Goal: Information Seeking & Learning: Learn about a topic

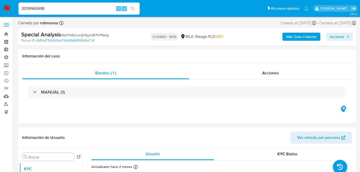
select select "10"
type input "2039965698"
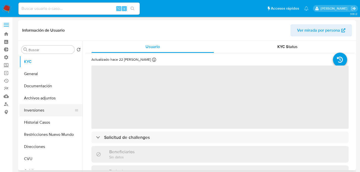
click at [56, 115] on button "Inversiones" at bounding box center [48, 110] width 59 height 12
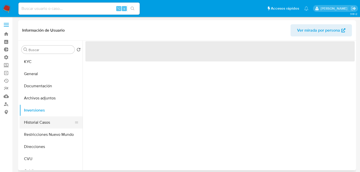
select select "10"
click at [48, 125] on button "Historial Casos" at bounding box center [48, 122] width 59 height 12
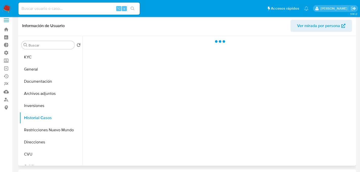
scroll to position [11, 0]
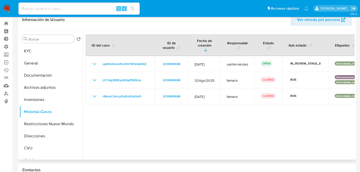
click at [117, 118] on div at bounding box center [219, 94] width 272 height 129
click at [28, 52] on button "KYC" at bounding box center [48, 51] width 59 height 12
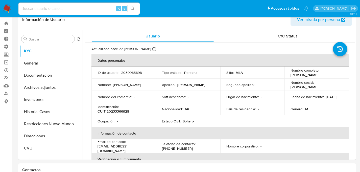
click at [47, 8] on input at bounding box center [78, 8] width 121 height 7
paste input "462190538"
type input "462190538"
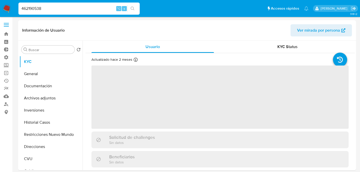
select select "10"
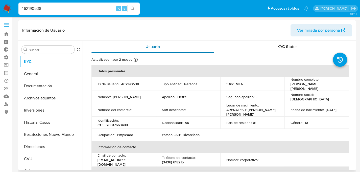
click at [184, 46] on div "Usuario" at bounding box center [152, 47] width 122 height 12
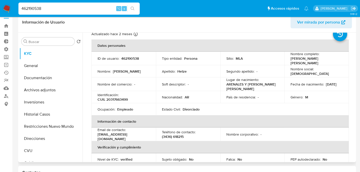
scroll to position [18, 0]
click at [181, 68] on td "Apellido : Hetze" at bounding box center [188, 71] width 64 height 12
click at [166, 92] on td "Nacionalidad : AR" at bounding box center [188, 97] width 64 height 12
click at [299, 105] on table "Datos personales ID de usuario : 462190538 Tipo entidad : Persona Sitio : MLA N…" at bounding box center [219, 132] width 257 height 186
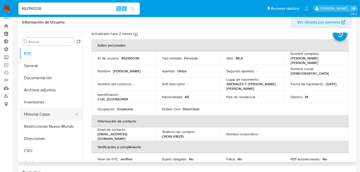
click at [27, 113] on button "Historial Casos" at bounding box center [48, 114] width 59 height 12
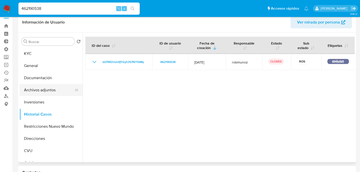
click at [48, 94] on button "Archivos adjuntos" at bounding box center [48, 90] width 59 height 12
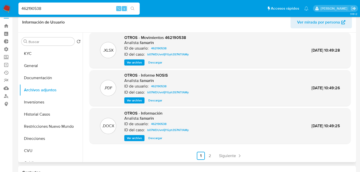
scroll to position [42, 0]
click at [212, 156] on link "2" at bounding box center [210, 155] width 8 height 8
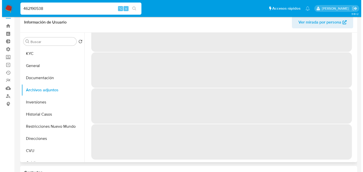
scroll to position [0, 0]
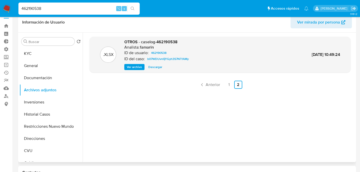
click at [119, 68] on div ".XLSX OTROS - caselog-462190538 Analista: famarin ID de usuario: 462190538 ID d…" at bounding box center [220, 54] width 256 height 31
click at [122, 68] on div ".XLSX OTROS - caselog-462190538 Analista: famarin ID de usuario: 462190538 ID d…" at bounding box center [220, 54] width 256 height 31
click at [125, 67] on button "Ver archivo" at bounding box center [134, 67] width 20 height 6
click at [140, 67] on div "Ver archivo Ver archivo Descargar" at bounding box center [157, 67] width 66 height 6
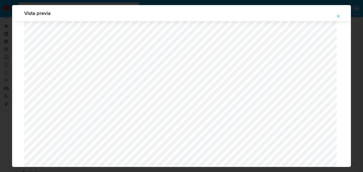
scroll to position [391, 0]
click at [336, 14] on button "Attachment preview" at bounding box center [338, 16] width 11 height 8
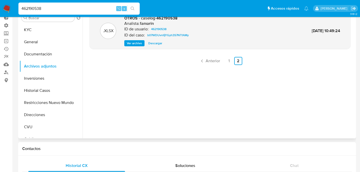
scroll to position [0, 0]
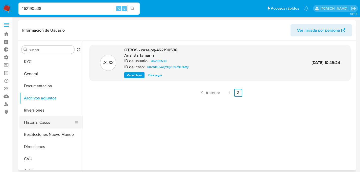
click at [38, 118] on button "Historial Casos" at bounding box center [48, 122] width 59 height 12
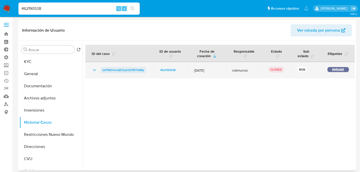
click at [108, 68] on span "b07WDUvnlIjYGyh3S7NTfAMy" at bounding box center [122, 70] width 41 height 6
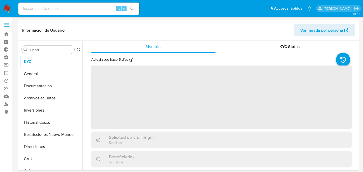
select select "10"
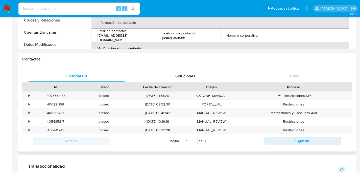
scroll to position [124, 0]
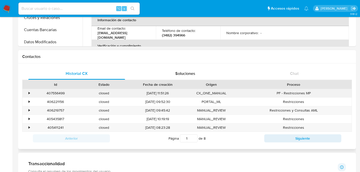
click at [50, 94] on div "407556499" at bounding box center [55, 93] width 48 height 8
copy div "407556499"
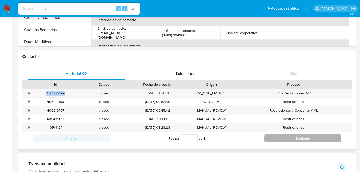
click at [292, 135] on button "Siguiente" at bounding box center [302, 138] width 77 height 8
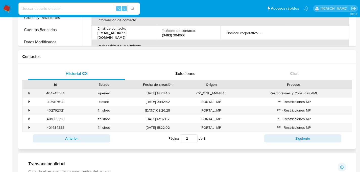
click at [44, 91] on div "404743304" at bounding box center [55, 93] width 48 height 8
copy div "404743304"
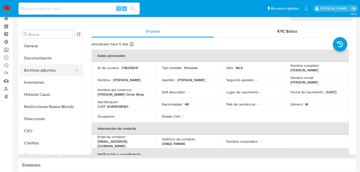
scroll to position [0, 0]
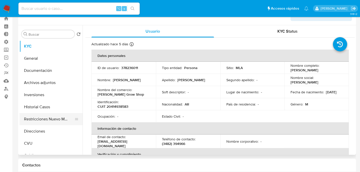
click at [43, 115] on button "Restricciones Nuevo Mundo" at bounding box center [48, 119] width 59 height 12
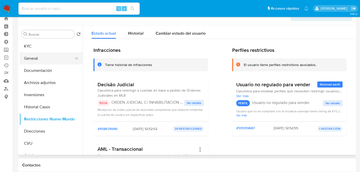
click at [33, 56] on button "General" at bounding box center [48, 58] width 59 height 12
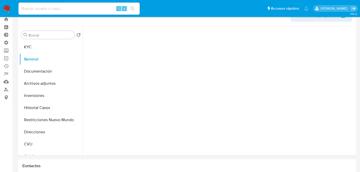
scroll to position [14, 0]
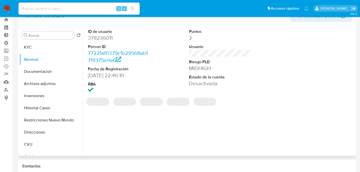
click at [108, 39] on dd "378236011" at bounding box center [119, 37] width 62 height 7
copy dd "378236011"
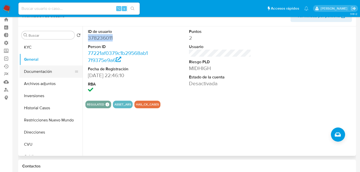
click at [40, 68] on button "Documentación" at bounding box center [48, 71] width 59 height 12
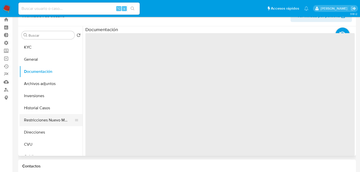
click at [36, 120] on button "Restricciones Nuevo Mundo" at bounding box center [48, 120] width 59 height 12
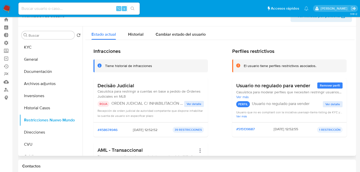
click at [198, 106] on span "Ver detalle" at bounding box center [194, 103] width 15 height 5
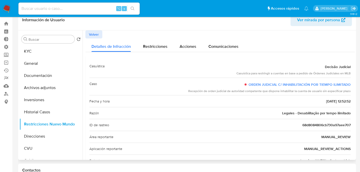
scroll to position [0, 0]
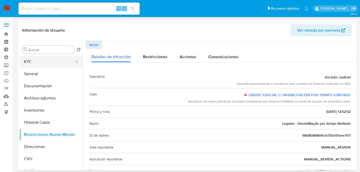
click at [55, 61] on button "KYC" at bounding box center [48, 62] width 59 height 12
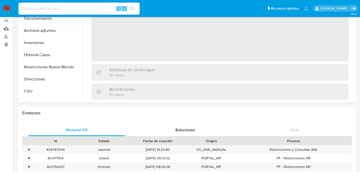
scroll to position [161, 0]
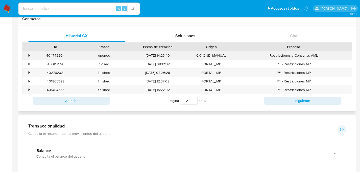
click at [64, 56] on div "404743304" at bounding box center [55, 55] width 48 height 8
copy div "404743304"
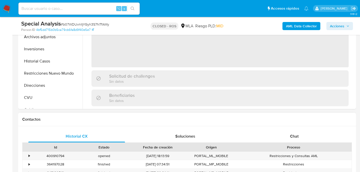
select select "10"
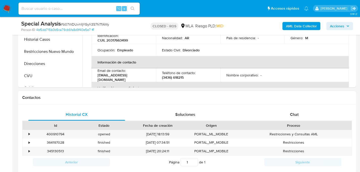
scroll to position [185, 0]
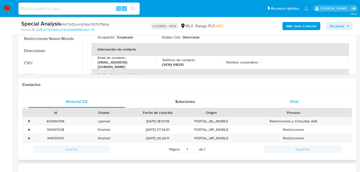
click at [269, 103] on div "Chat" at bounding box center [294, 101] width 97 height 12
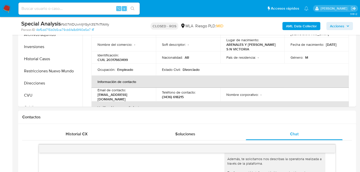
scroll to position [79, 0]
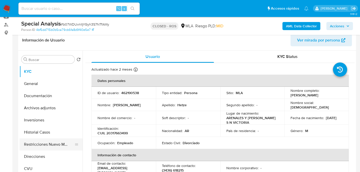
click at [37, 144] on button "Restricciones Nuevo Mundo" at bounding box center [48, 144] width 59 height 12
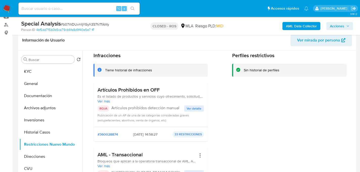
scroll to position [22, 0]
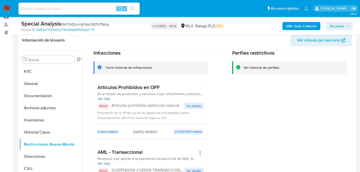
click at [107, 98] on span "Ver más" at bounding box center [150, 98] width 106 height 5
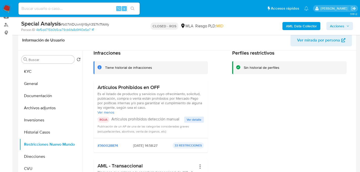
click at [190, 118] on span "Ver detalle" at bounding box center [194, 119] width 15 height 5
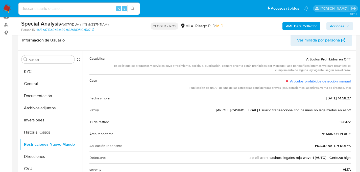
scroll to position [0, 0]
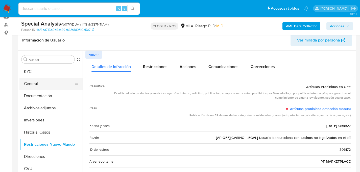
click at [27, 78] on button "General" at bounding box center [48, 83] width 59 height 12
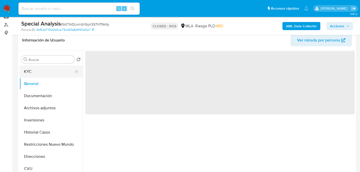
click at [28, 74] on button "KYC" at bounding box center [48, 71] width 59 height 12
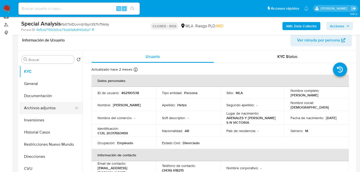
click at [25, 102] on button "Archivos adjuntos" at bounding box center [48, 108] width 59 height 12
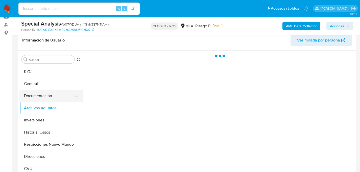
click at [30, 97] on button "Documentación" at bounding box center [48, 96] width 59 height 12
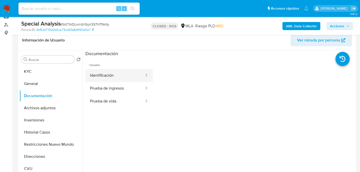
click at [121, 77] on button "Identificación" at bounding box center [114, 75] width 59 height 13
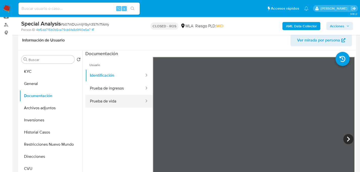
click at [109, 102] on button "Prueba de vida" at bounding box center [114, 101] width 59 height 13
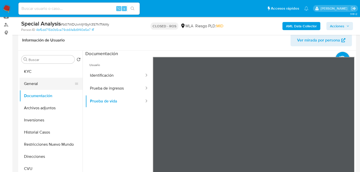
click at [52, 83] on button "General" at bounding box center [48, 83] width 59 height 12
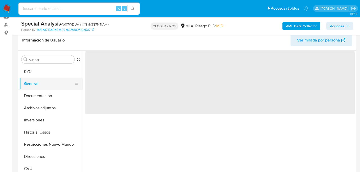
click at [53, 77] on button "General" at bounding box center [48, 83] width 59 height 12
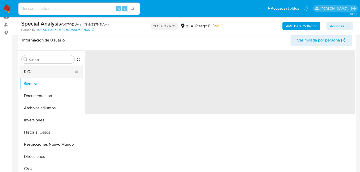
click at [54, 75] on button "KYC" at bounding box center [48, 71] width 59 height 12
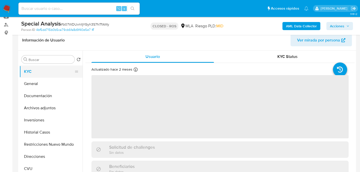
click at [54, 74] on button "KYC" at bounding box center [48, 71] width 59 height 12
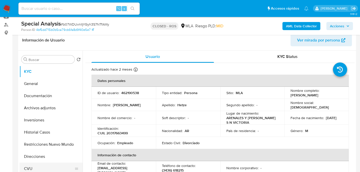
click at [26, 164] on button "CVU" at bounding box center [48, 168] width 59 height 12
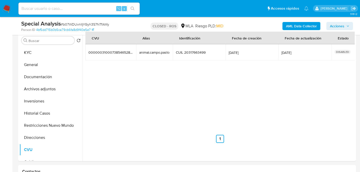
scroll to position [95, 0]
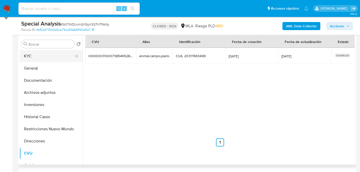
click at [22, 58] on button "KYC" at bounding box center [48, 56] width 59 height 12
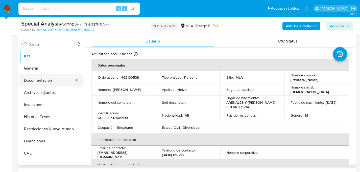
click at [51, 83] on button "Documentación" at bounding box center [48, 80] width 59 height 12
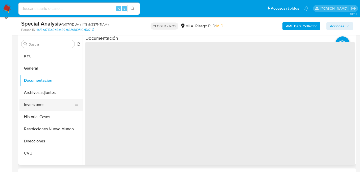
click at [50, 105] on button "Inversiones" at bounding box center [48, 104] width 59 height 12
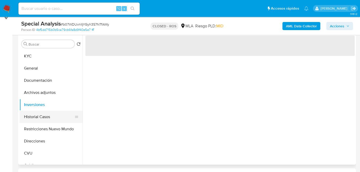
click at [52, 121] on button "Historial Casos" at bounding box center [48, 117] width 59 height 12
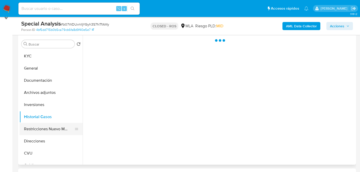
click at [52, 133] on button "Restricciones Nuevo Mundo" at bounding box center [48, 129] width 59 height 12
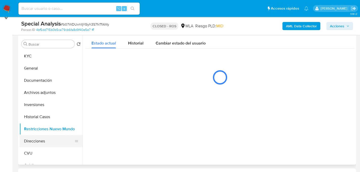
click at [56, 141] on button "Direcciones" at bounding box center [48, 141] width 59 height 12
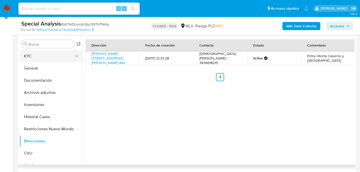
click at [35, 57] on button "KYC" at bounding box center [48, 56] width 59 height 12
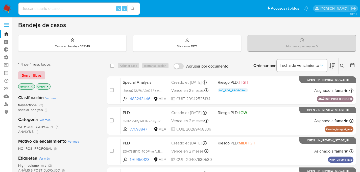
click at [28, 71] on div "1-4 de 4 resultados Borrar filtros famarin OPEN" at bounding box center [58, 76] width 81 height 29
click at [26, 73] on span "Borrar filtros" at bounding box center [32, 75] width 20 height 7
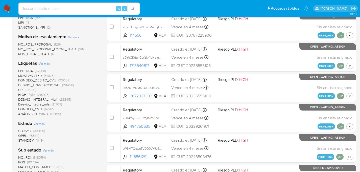
scroll to position [156, 0]
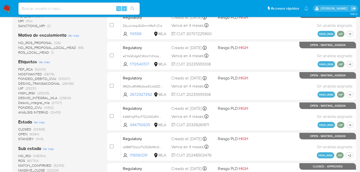
click at [30, 81] on span "DESVIO_TRANSACCIONAL" at bounding box center [39, 83] width 42 height 5
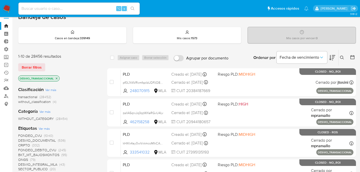
scroll to position [9, 0]
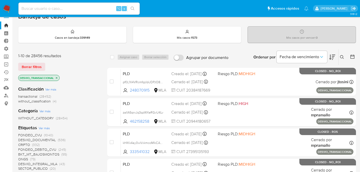
click at [39, 96] on span "transactional (28452)" at bounding box center [34, 96] width 33 height 5
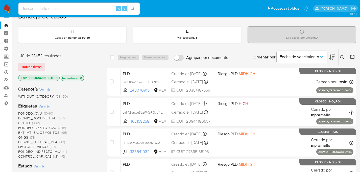
click at [57, 78] on icon "close-filter" at bounding box center [56, 77] width 3 height 3
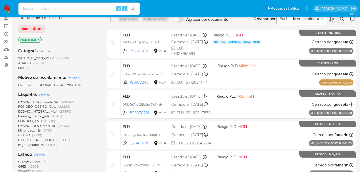
scroll to position [47, 0]
click at [39, 38] on icon "close-filter" at bounding box center [38, 39] width 3 height 3
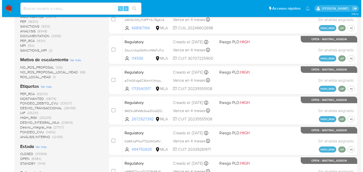
scroll to position [131, 0]
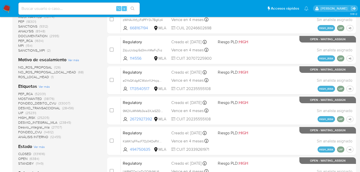
click at [45, 85] on span "Ver más" at bounding box center [44, 86] width 11 height 5
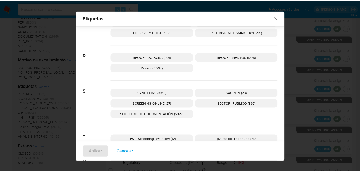
scroll to position [774, 0]
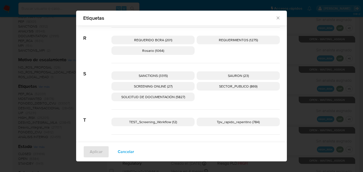
click at [215, 39] on p "REQUERIMIENTOS (1275)" at bounding box center [238, 40] width 83 height 9
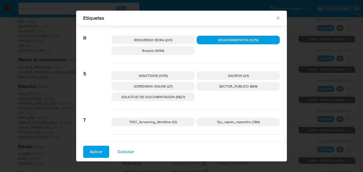
click at [90, 152] on span "Aplicar" at bounding box center [96, 151] width 13 height 11
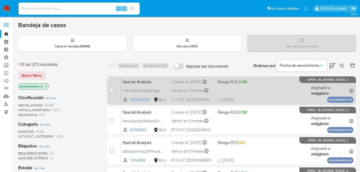
click at [255, 93] on div "Special Analysis T78C7bl8uT6NG4QgC9ggeqEl 1109361769 MLA Riesgo PLD: LOW Creado…" at bounding box center [237, 89] width 232 height 25
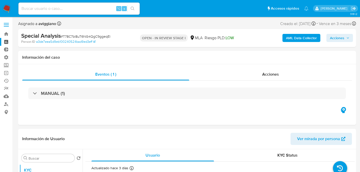
select select "10"
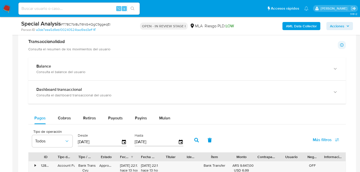
scroll to position [342, 0]
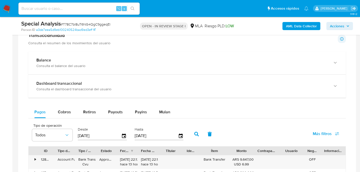
click at [175, 115] on div "Pagos Cobros Retiros Payouts Payins Mulan" at bounding box center [186, 112] width 317 height 12
click at [173, 114] on button "Mulan" at bounding box center [164, 112] width 23 height 12
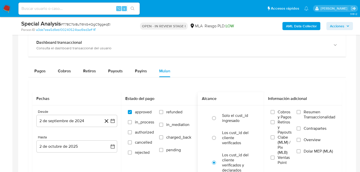
scroll to position [437, 0]
